Goal: Transaction & Acquisition: Register for event/course

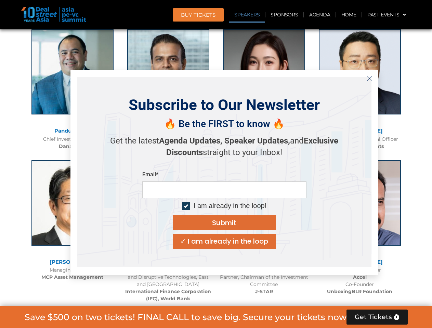
scroll to position [772, 0]
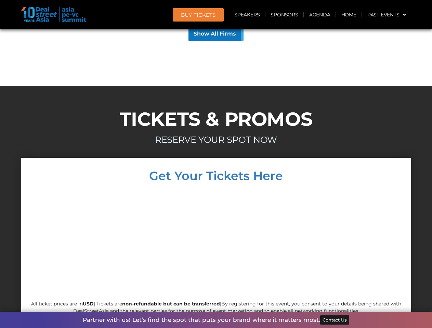
scroll to position [5951, 0]
